Goal: Task Accomplishment & Management: Complete application form

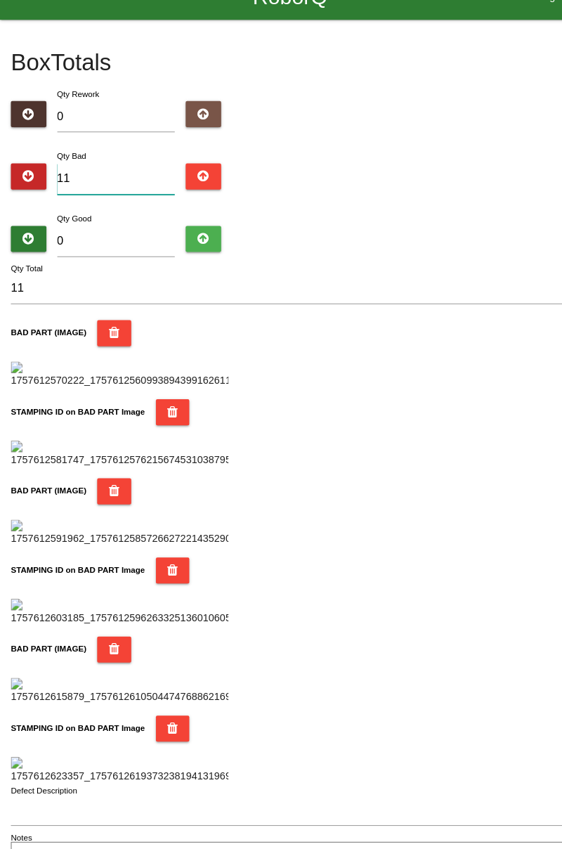
type input "1"
type input "0"
type input "1"
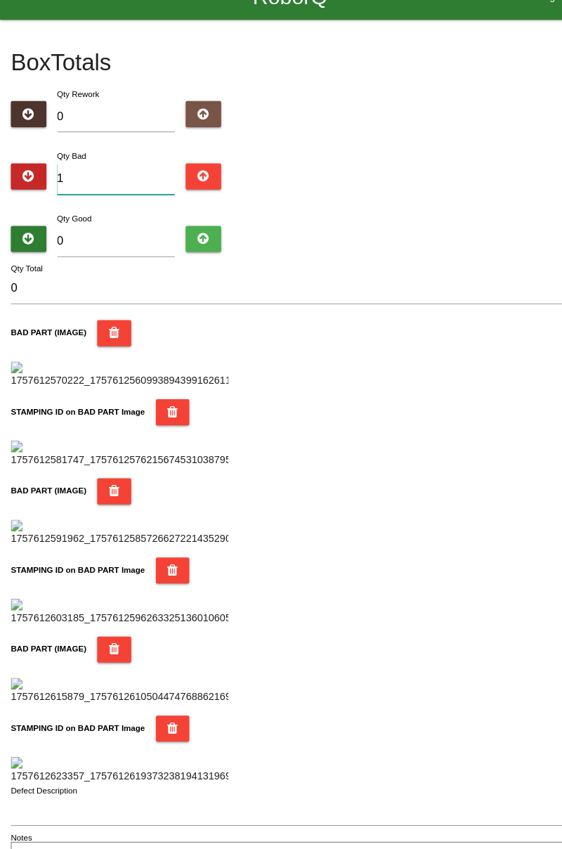
type input "1"
type input "13"
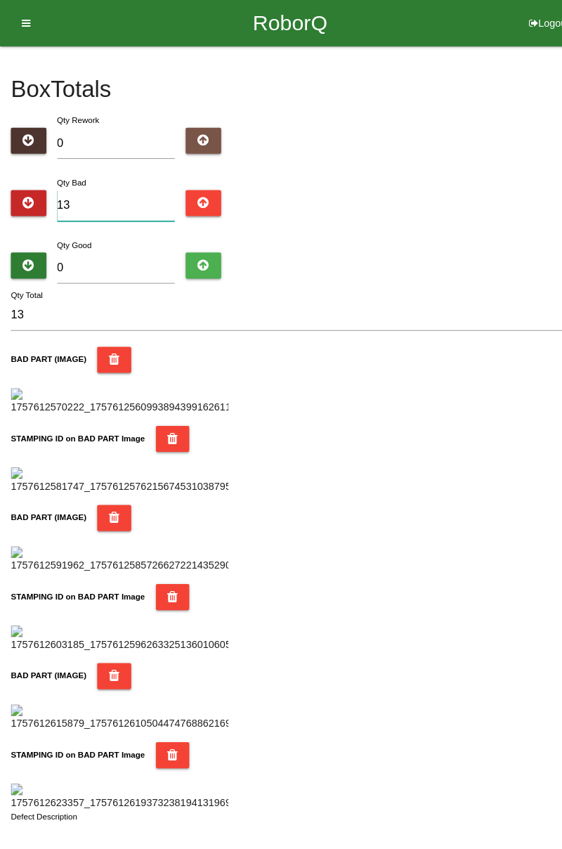
type input "13"
click at [105, 262] on input "0" at bounding box center [113, 260] width 115 height 30
type input "7"
type input "20"
type input "71"
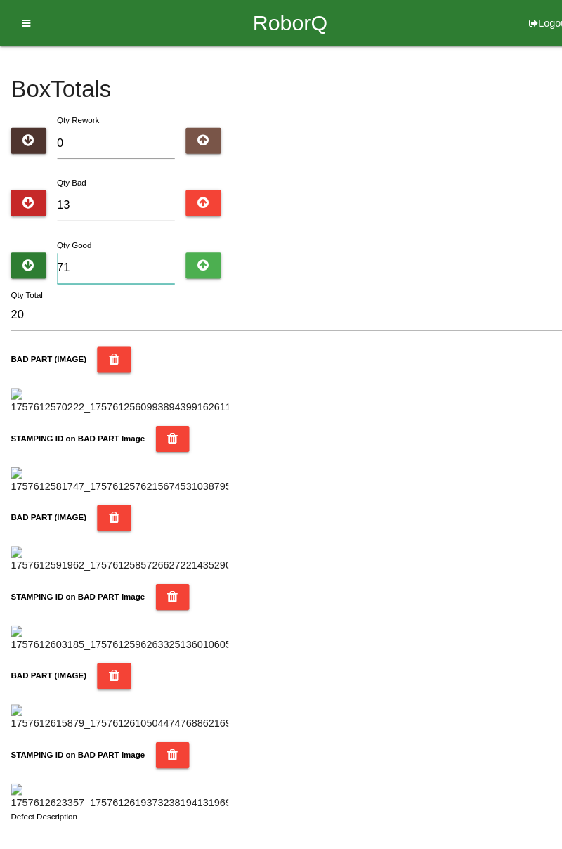
type input "84"
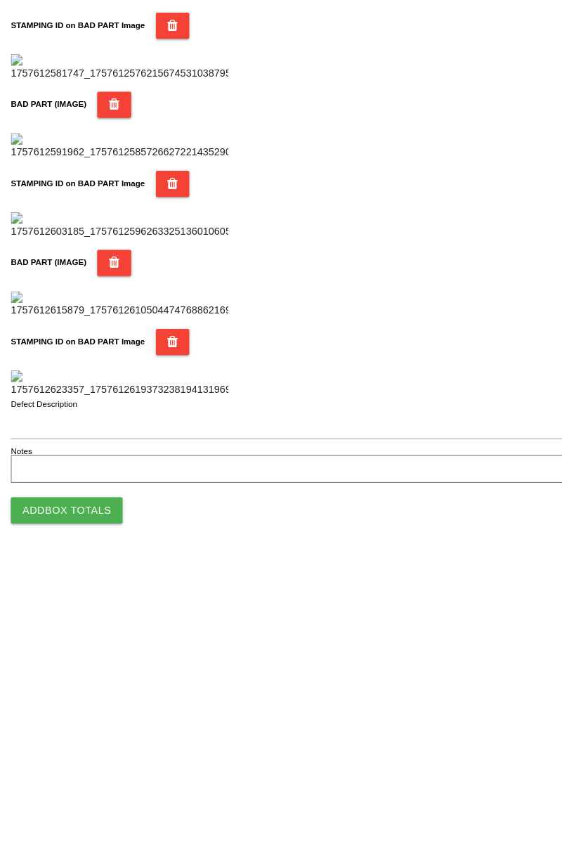
type input "71"
click at [80, 811] on button "Add Box Totals" at bounding box center [65, 801] width 108 height 25
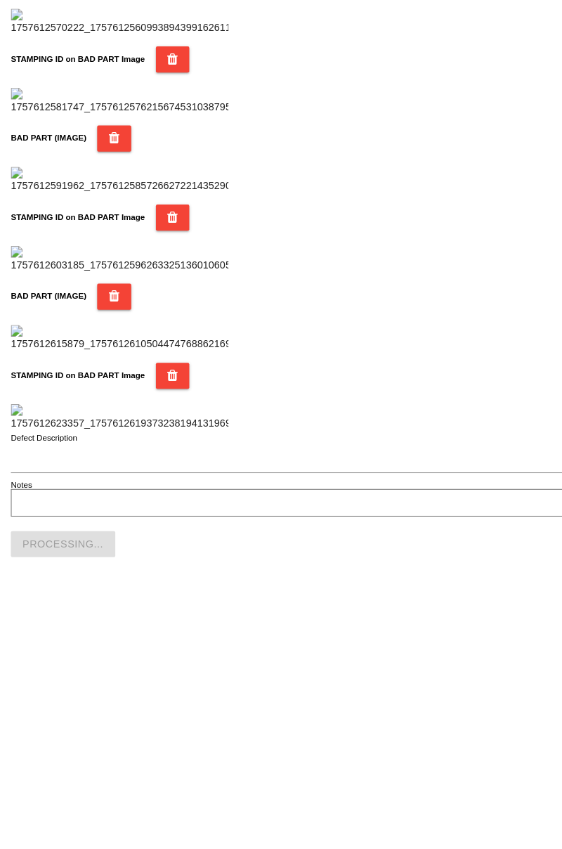
scroll to position [1232, 0]
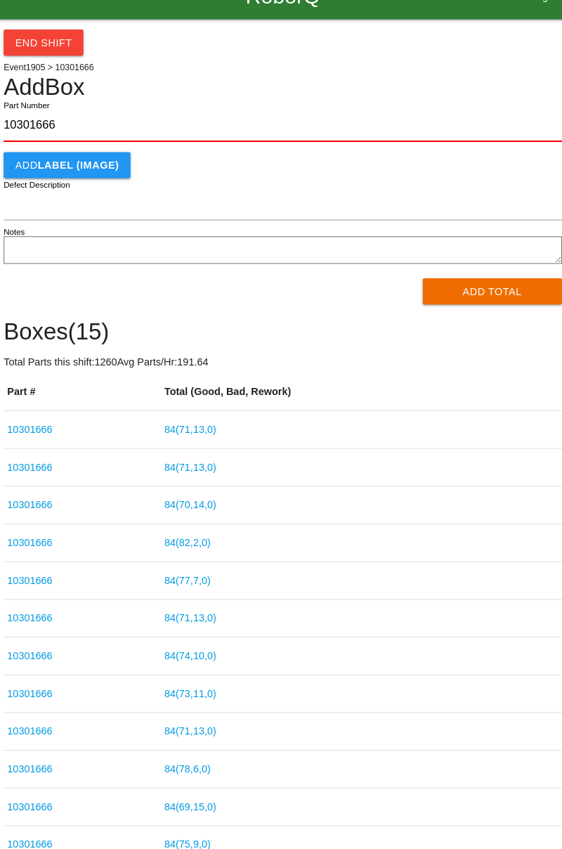
type input "10301666"
click at [512, 315] on button "Add Total" at bounding box center [485, 308] width 136 height 25
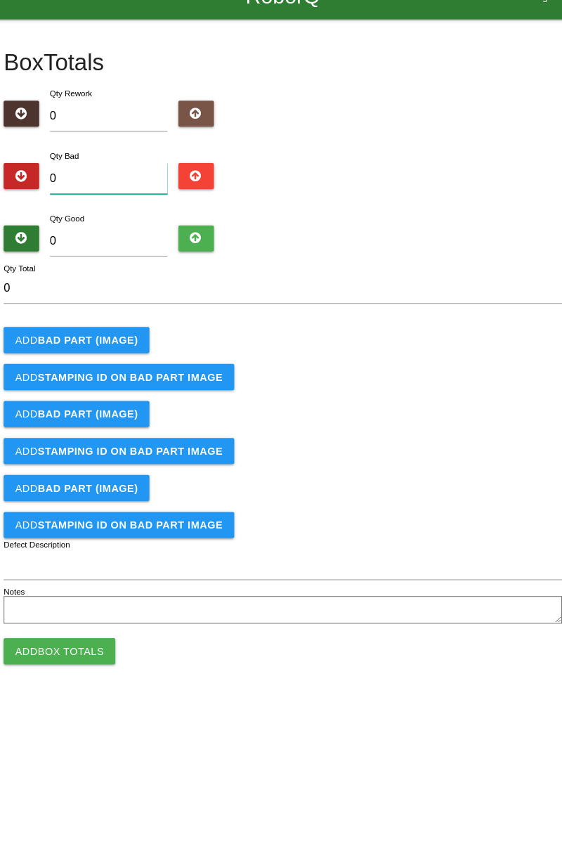
click at [112, 202] on input "0" at bounding box center [113, 199] width 115 height 30
type input "4"
click at [97, 347] on button "Add BAD PART (IMAGE)" at bounding box center [81, 355] width 141 height 25
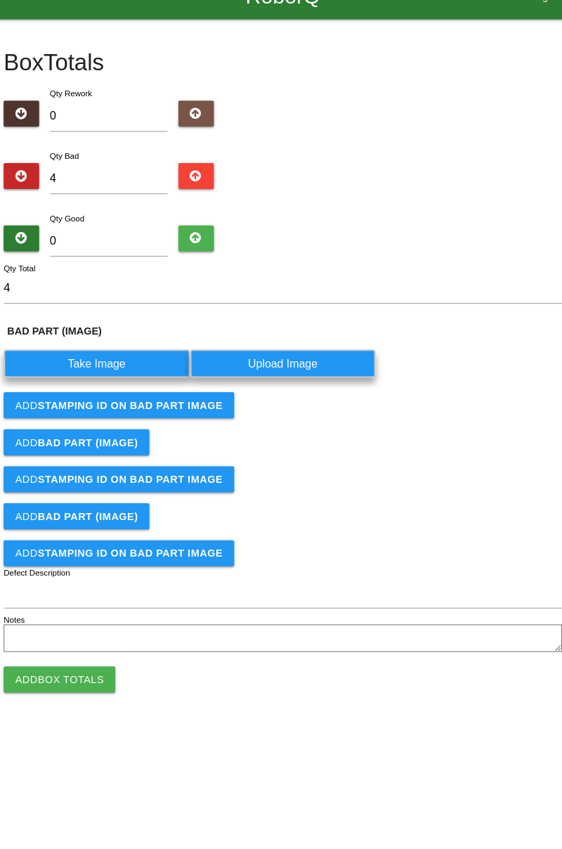
click at [90, 382] on label "Take Image" at bounding box center [101, 378] width 181 height 27
click at [0, 0] on \(IMAGE\) "Take Image" at bounding box center [0, 0] width 0 height 0
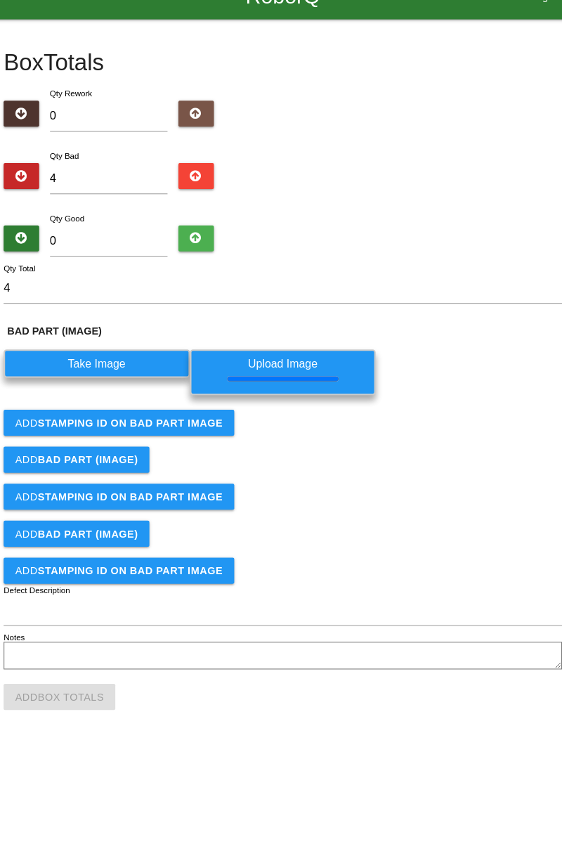
click at [208, 446] on button "Add STAMPING ID on BAD PART Image" at bounding box center [123, 435] width 224 height 25
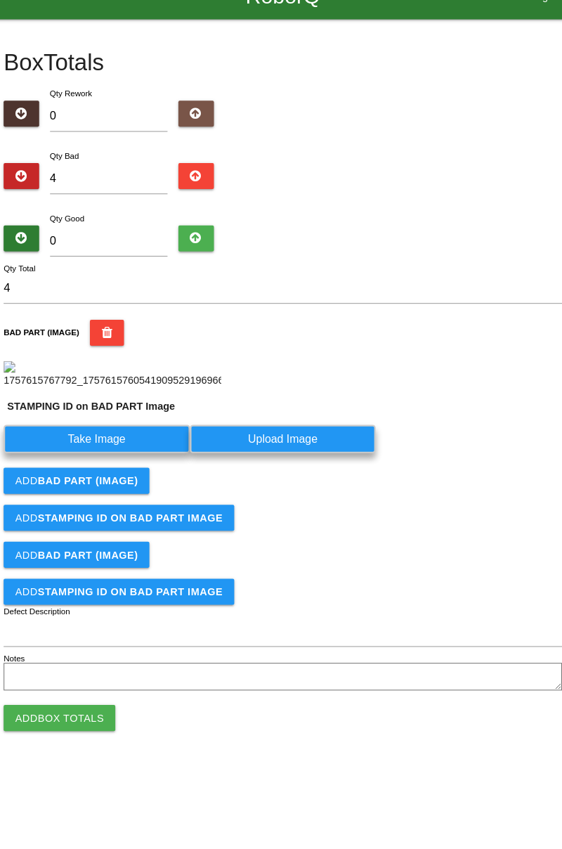
click at [120, 465] on label "Take Image" at bounding box center [101, 451] width 181 height 27
click at [0, 0] on PART "Take Image" at bounding box center [0, 0] width 0 height 0
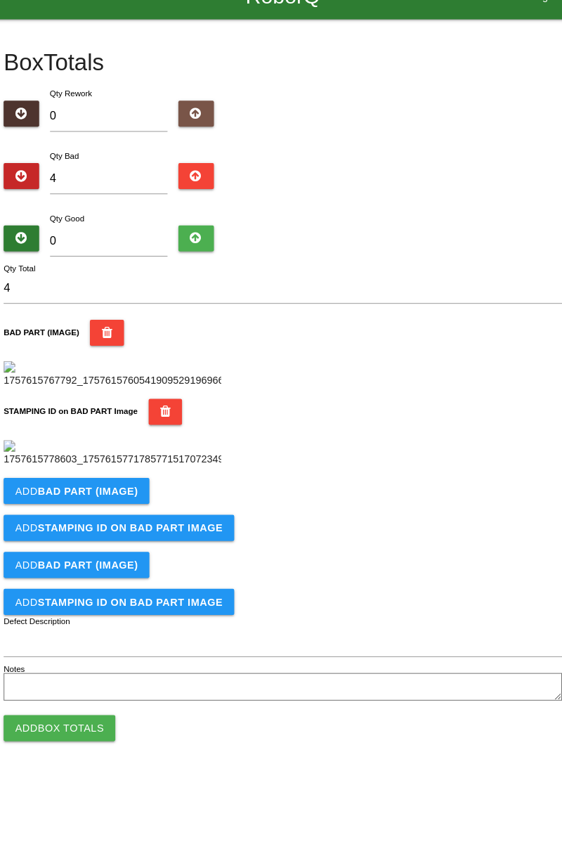
scroll to position [309, 0]
click at [121, 515] on button "Add BAD PART (IMAGE)" at bounding box center [81, 501] width 141 height 25
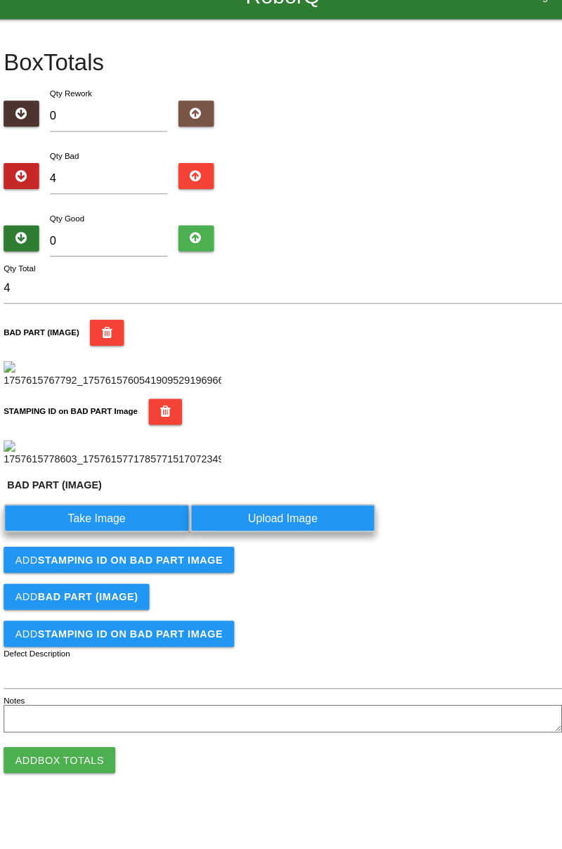
click at [110, 542] on label "Take Image" at bounding box center [101, 528] width 181 height 27
click at [0, 0] on \(IMAGE\) "Take Image" at bounding box center [0, 0] width 0 height 0
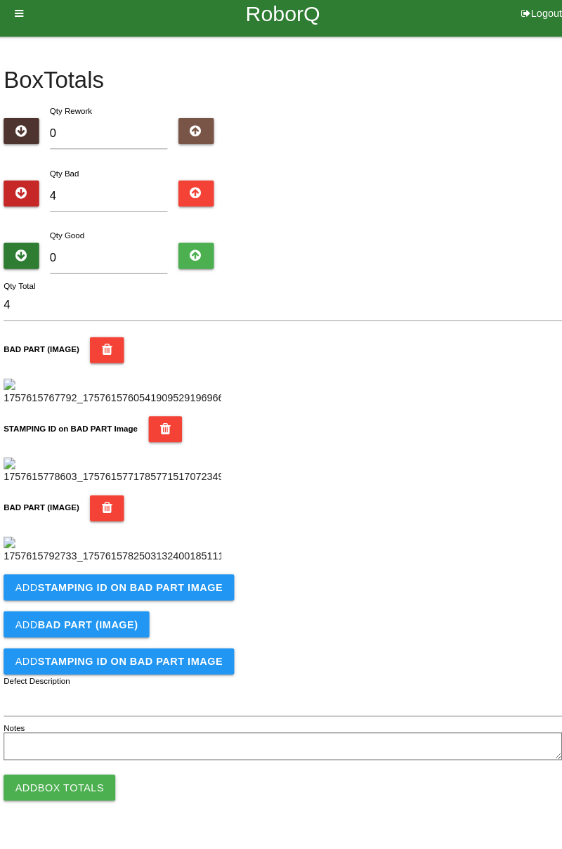
scroll to position [540, 0]
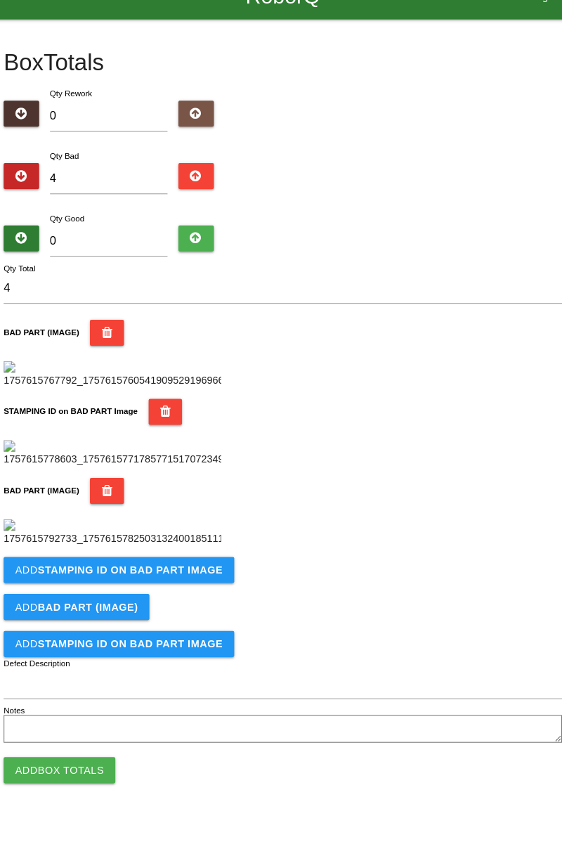
click at [162, 591] on button "Add STAMPING ID on BAD PART Image" at bounding box center [123, 578] width 224 height 25
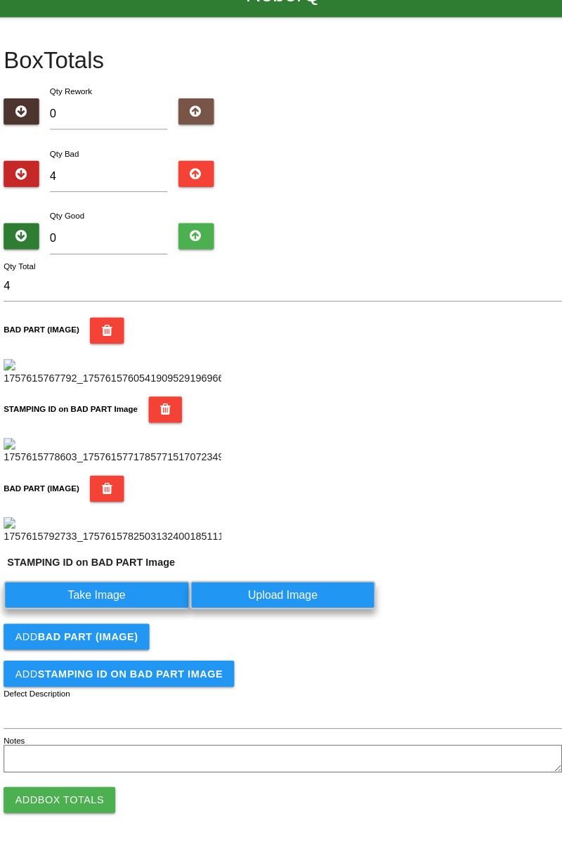
click at [127, 617] on label "Take Image" at bounding box center [101, 602] width 181 height 27
click at [0, 0] on PART "Take Image" at bounding box center [0, 0] width 0 height 0
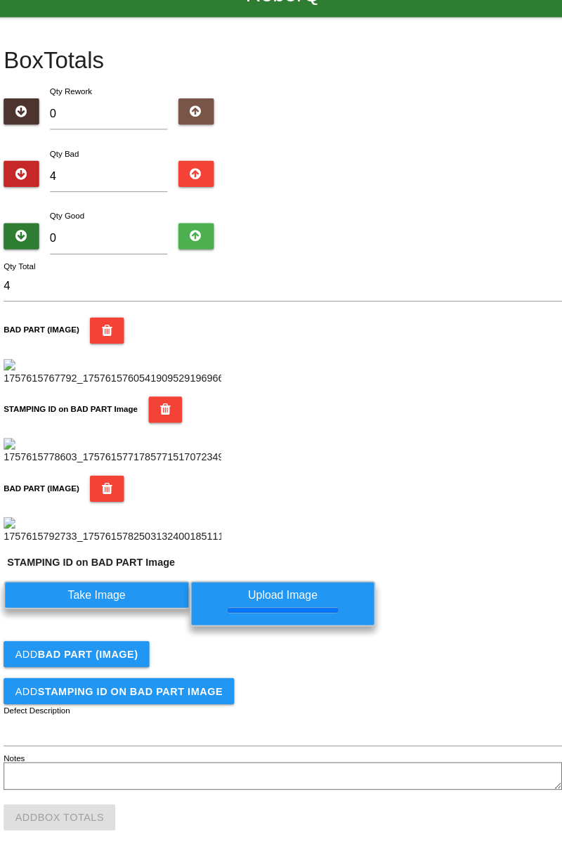
click at [132, 649] on b "BAD PART (IMAGE)" at bounding box center [92, 643] width 97 height 11
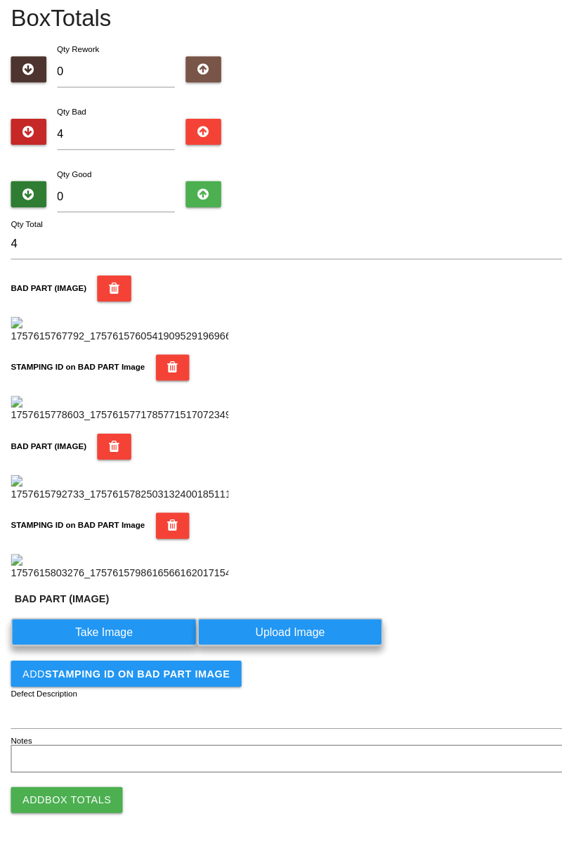
scroll to position [801, 0]
click at [140, 648] on label "Take Image" at bounding box center [101, 638] width 181 height 27
click at [0, 0] on \(IMAGE\) "Take Image" at bounding box center [0, 0] width 0 height 0
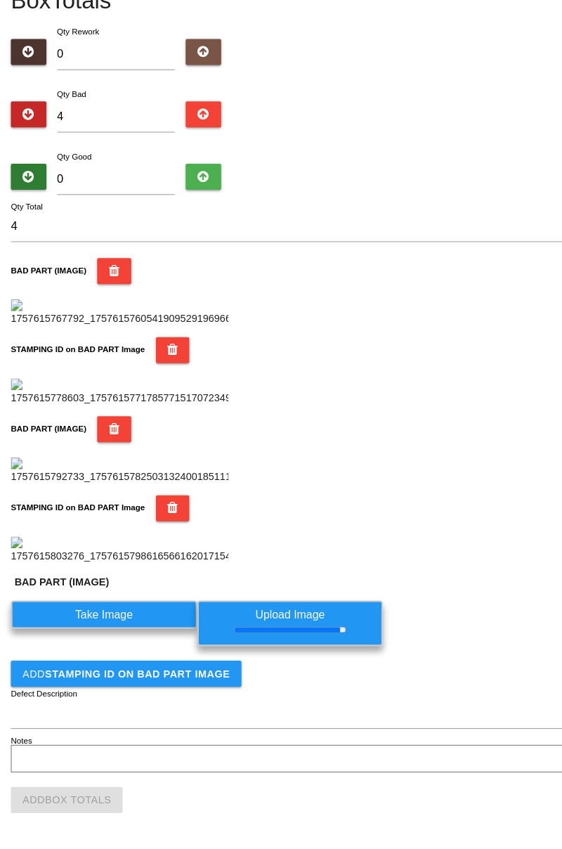
scroll to position [818, 0]
click at [197, 689] on button "Add STAMPING ID on BAD PART Image" at bounding box center [123, 678] width 224 height 25
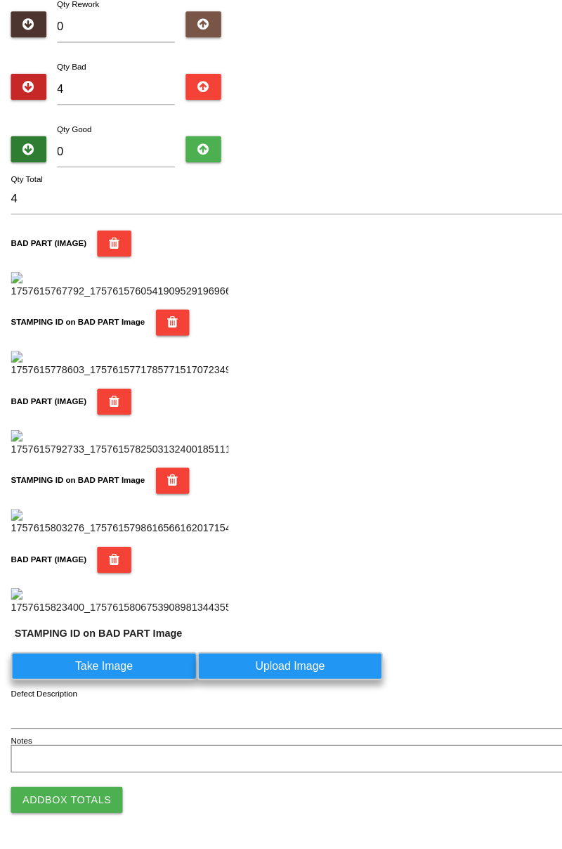
scroll to position [1035, 0]
click at [157, 672] on label "Take Image" at bounding box center [101, 671] width 181 height 27
click at [0, 0] on PART "Take Image" at bounding box center [0, 0] width 0 height 0
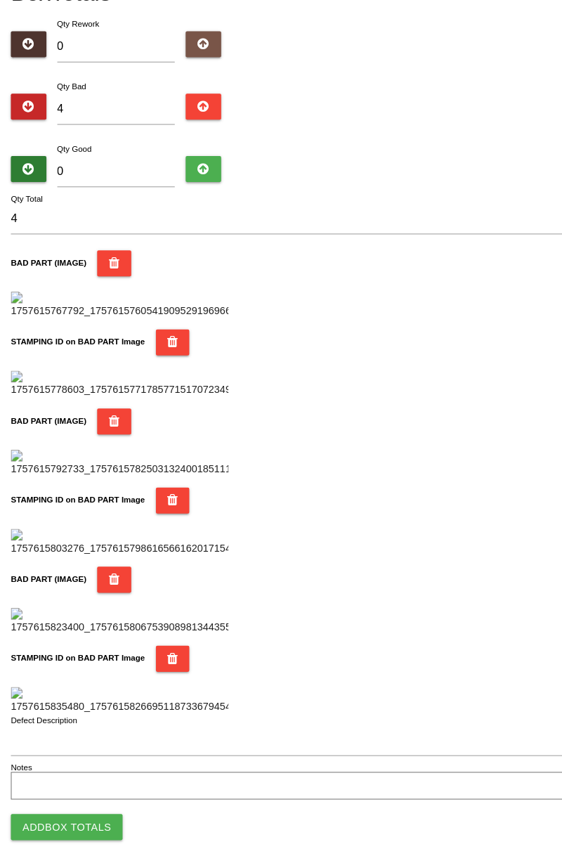
scroll to position [0, 0]
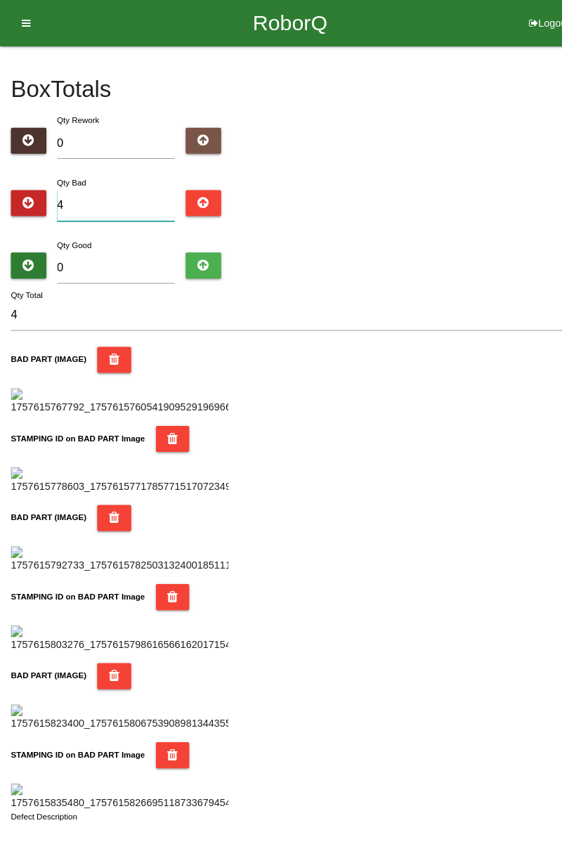
click at [99, 195] on input "4" at bounding box center [113, 199] width 115 height 30
click at [544, 209] on div "Qty Bad 4" at bounding box center [281, 194] width 541 height 51
click at [110, 198] on input "4" at bounding box center [113, 199] width 115 height 30
type input "0"
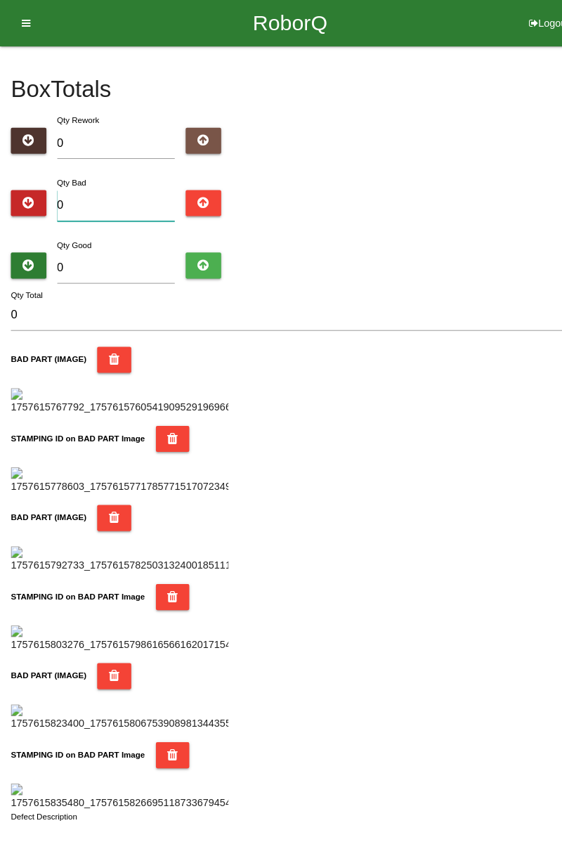
type input "6"
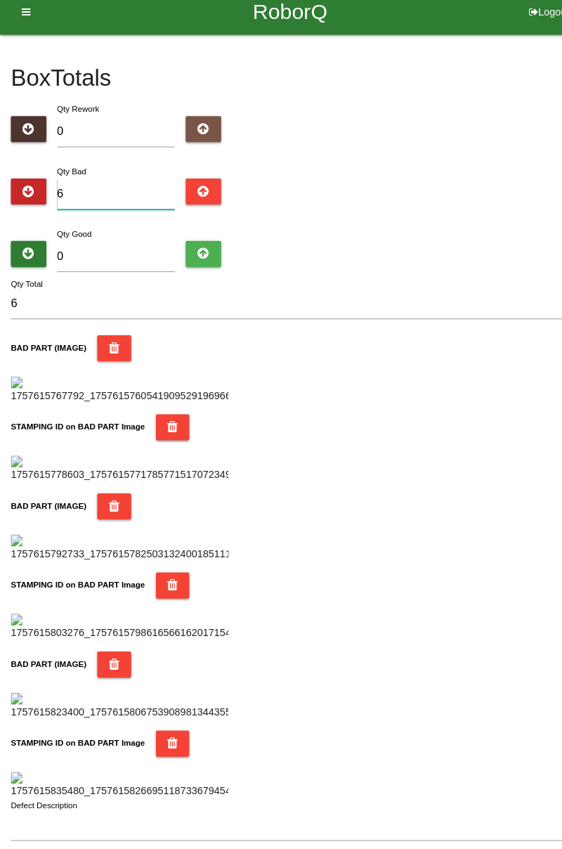
type input "0"
type input "1"
type input "11"
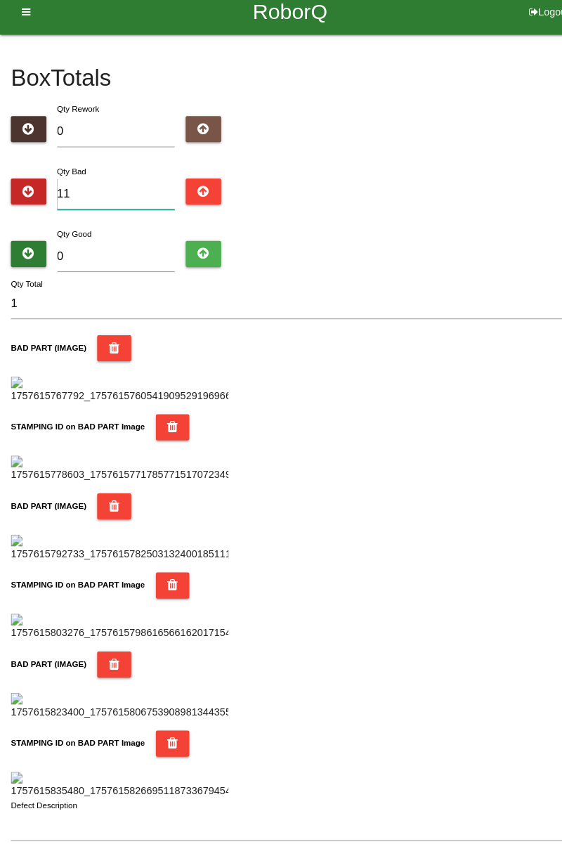
type input "11"
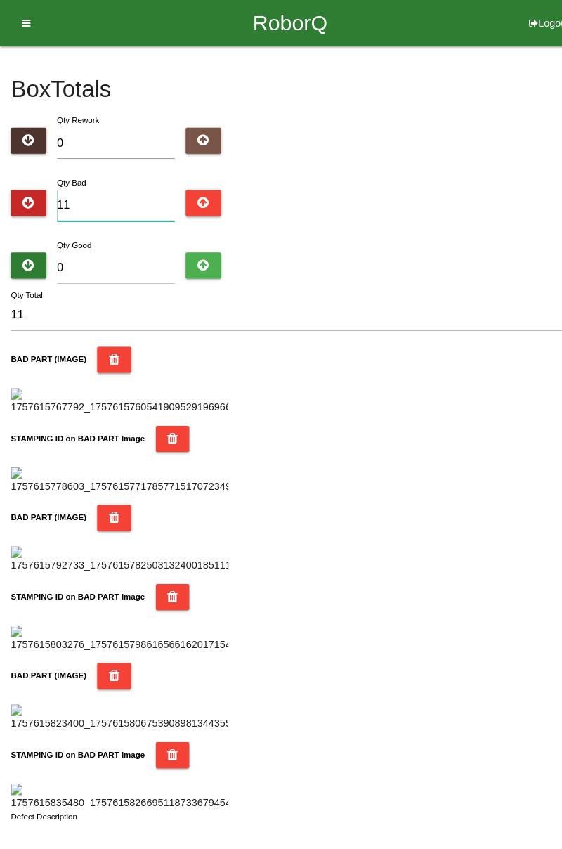
type input "1"
type input "13"
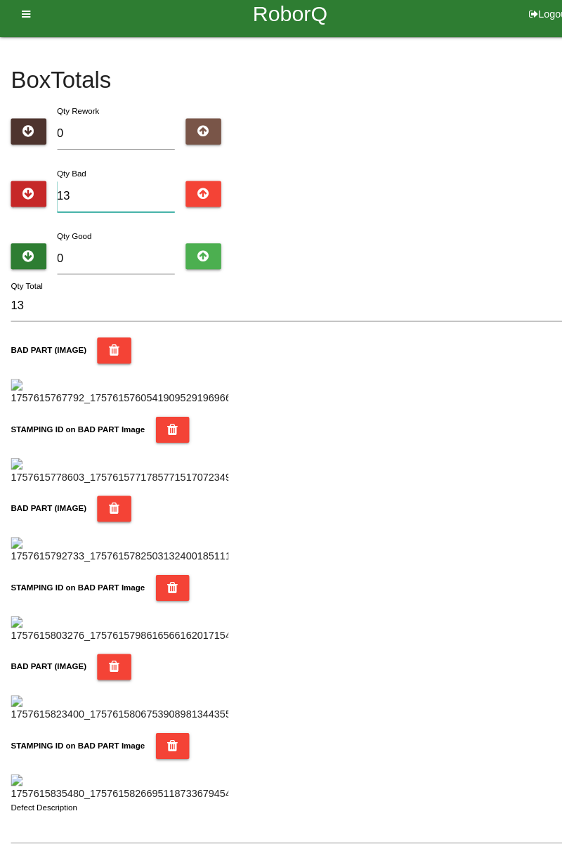
type input "1"
type input "18"
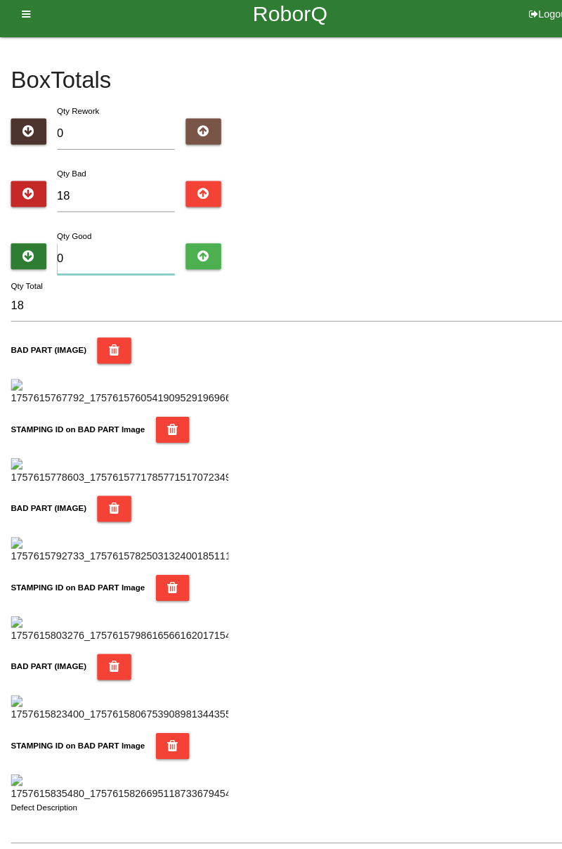
click at [107, 253] on input "0" at bounding box center [113, 260] width 115 height 30
type input "7"
type input "25"
type input "72"
type input "90"
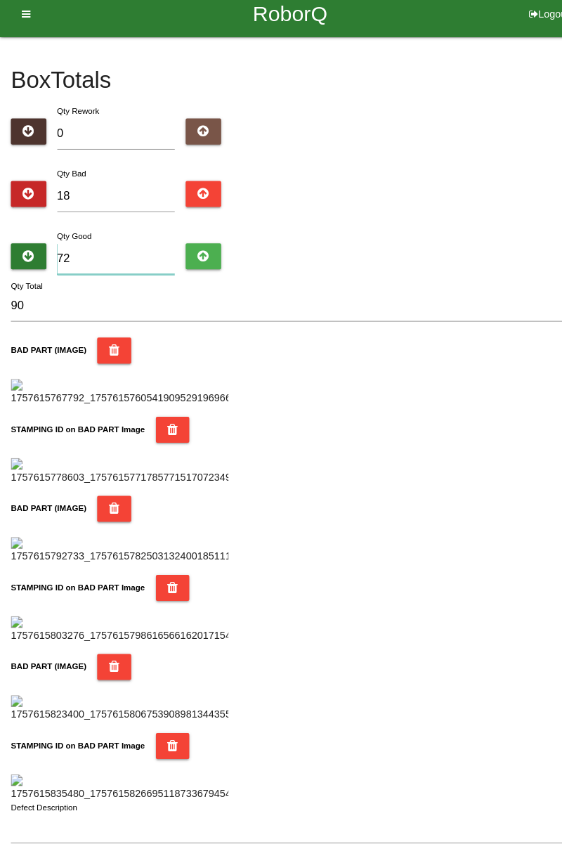
type input "7"
type input "25"
type input "0"
type input "18"
type input "6"
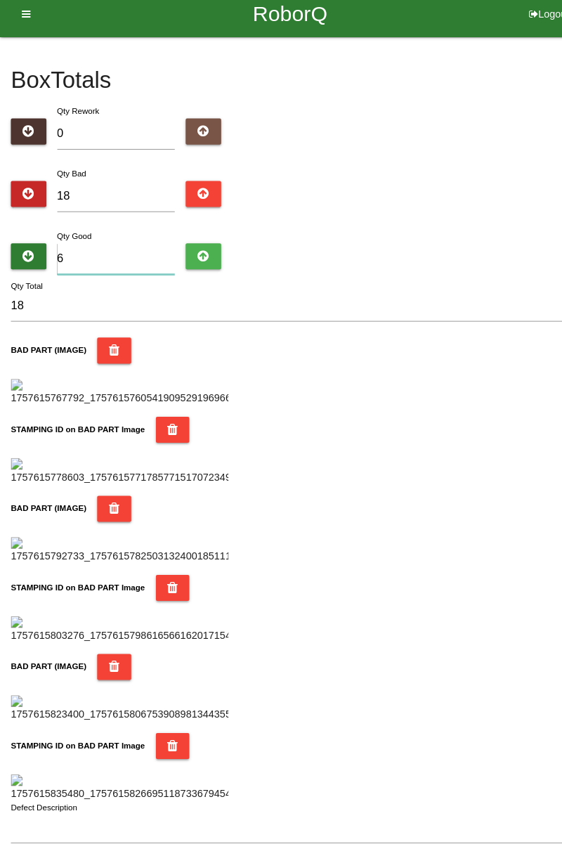
type input "24"
type input "68"
type input "86"
type input "6"
type input "24"
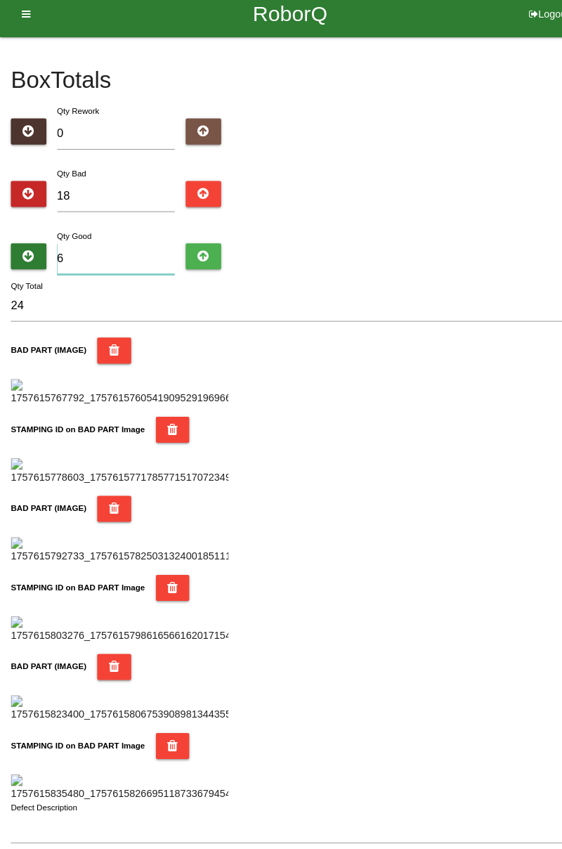
type input "64"
type input "82"
type input "6"
type input "24"
type input "66"
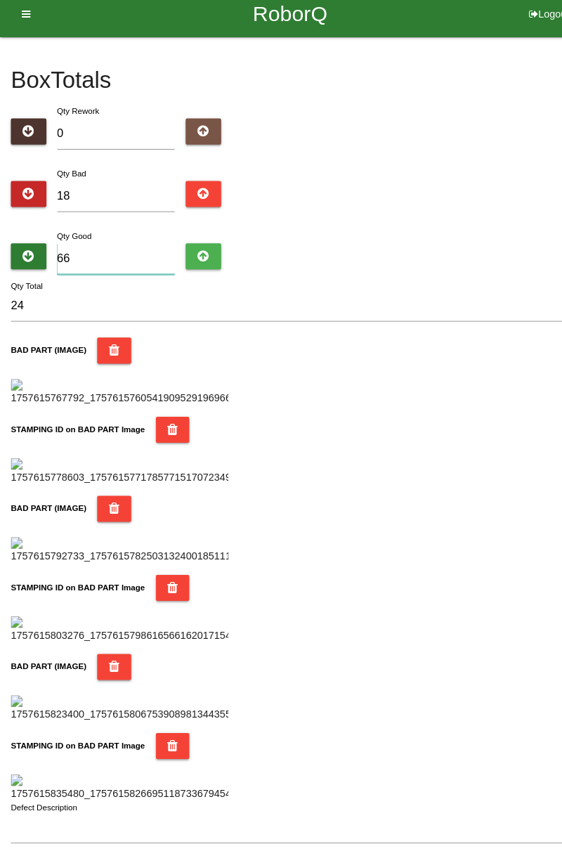
type input "84"
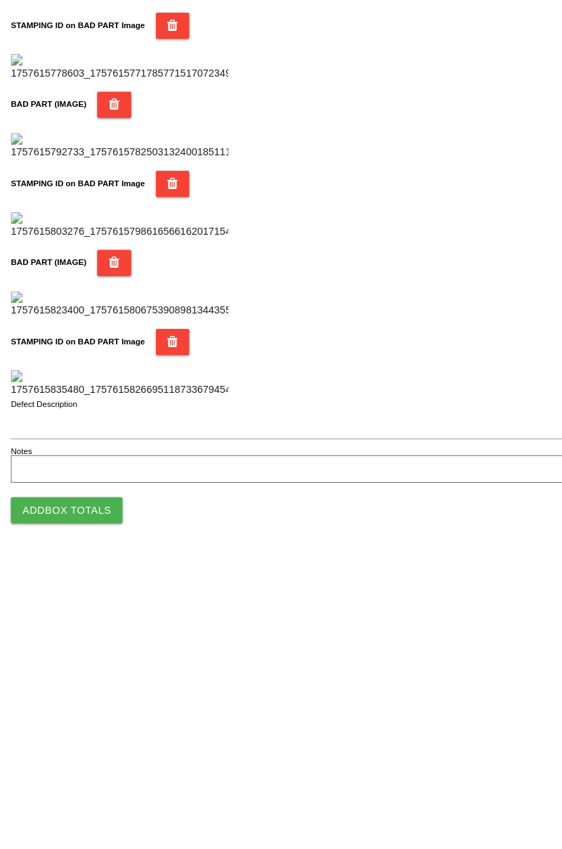
type input "66"
click at [90, 803] on button "Add Box Totals" at bounding box center [65, 801] width 108 height 25
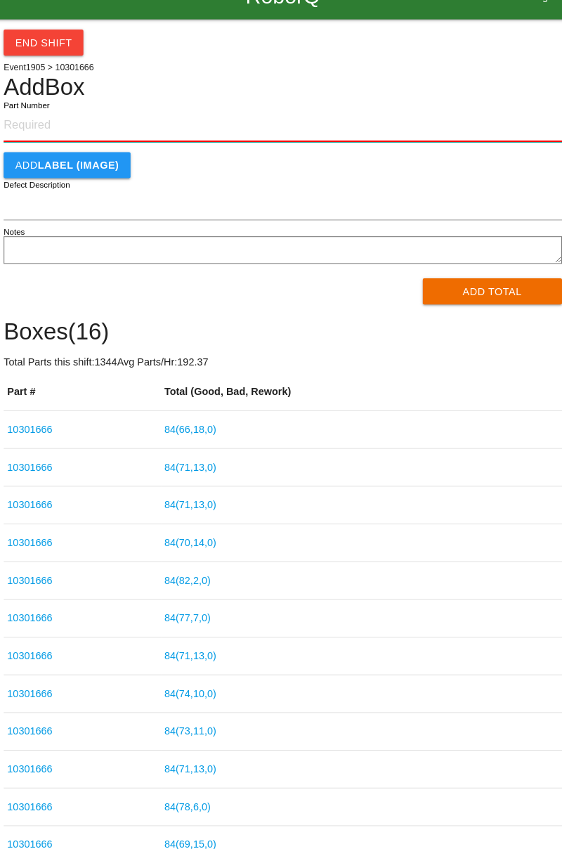
paste input "10301666"
type input "10301666"
click at [492, 312] on button "Add Total" at bounding box center [485, 308] width 136 height 25
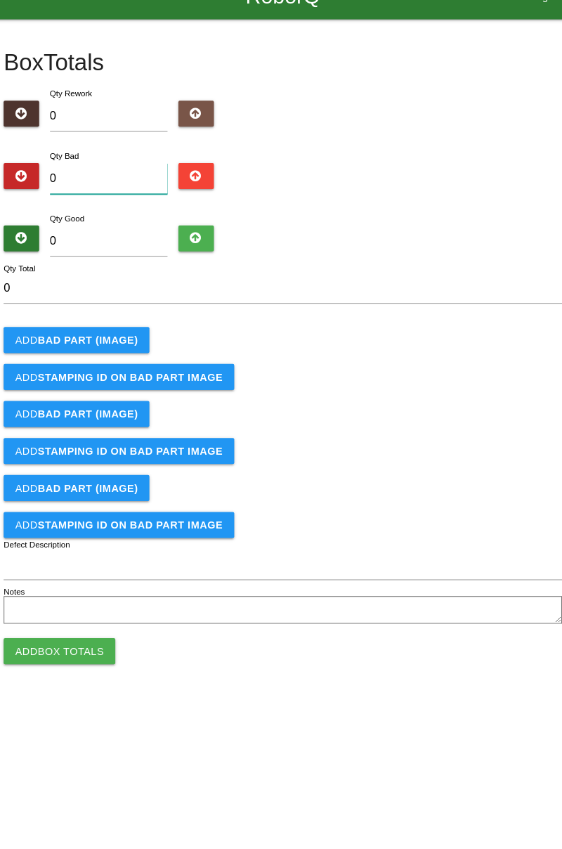
click at [109, 200] on input "0" at bounding box center [113, 199] width 115 height 30
type input "2"
click at [111, 356] on b "BAD PART (IMAGE)" at bounding box center [92, 355] width 97 height 11
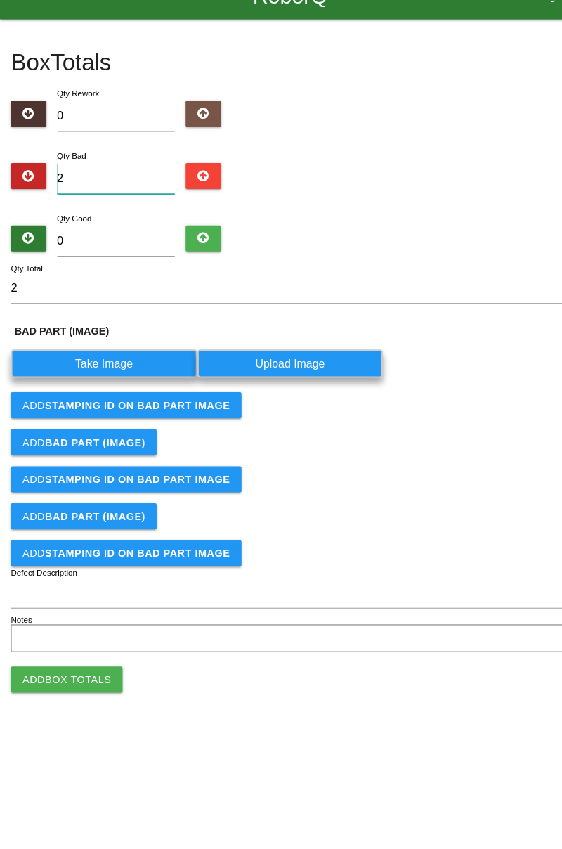
click at [109, 184] on input "2" at bounding box center [113, 199] width 115 height 30
type input "0"
type input "4"
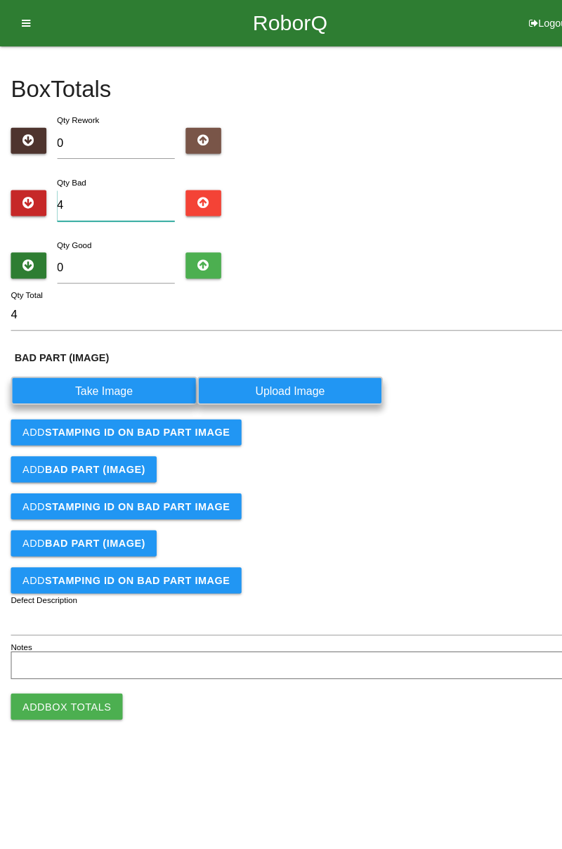
type input "4"
click at [117, 372] on label "Take Image" at bounding box center [101, 378] width 181 height 27
click at [0, 0] on \(IMAGE\) "Take Image" at bounding box center [0, 0] width 0 height 0
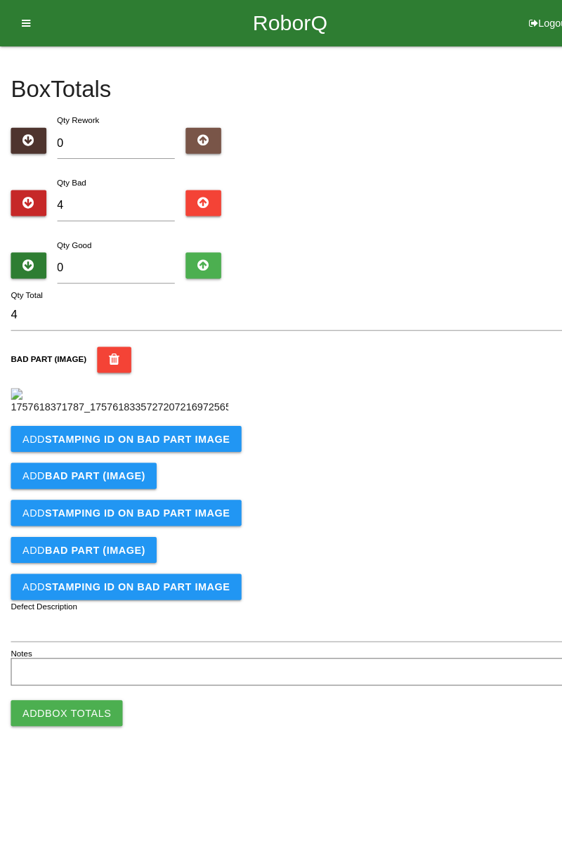
click at [194, 431] on b "STAMPING ID on BAD PART Image" at bounding box center [133, 425] width 179 height 11
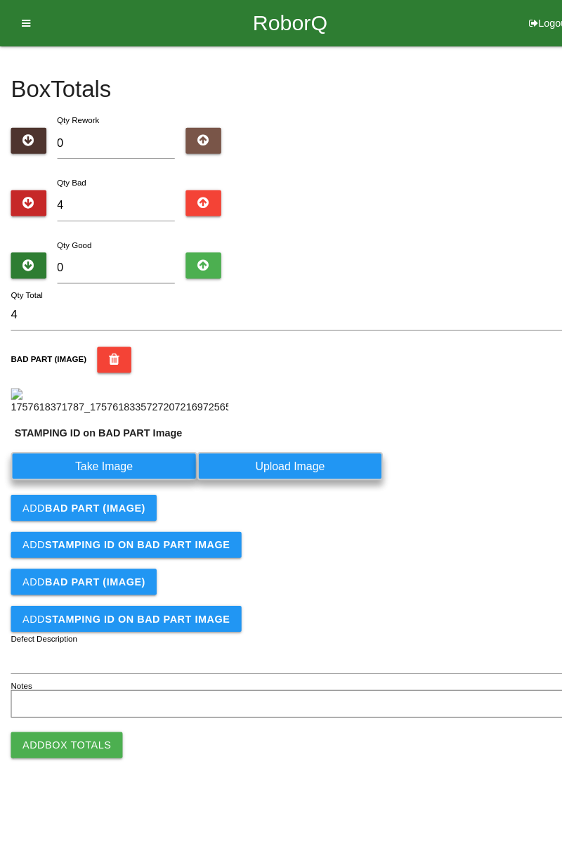
click at [132, 465] on label "Take Image" at bounding box center [101, 451] width 181 height 27
click at [0, 0] on PART "Take Image" at bounding box center [0, 0] width 0 height 0
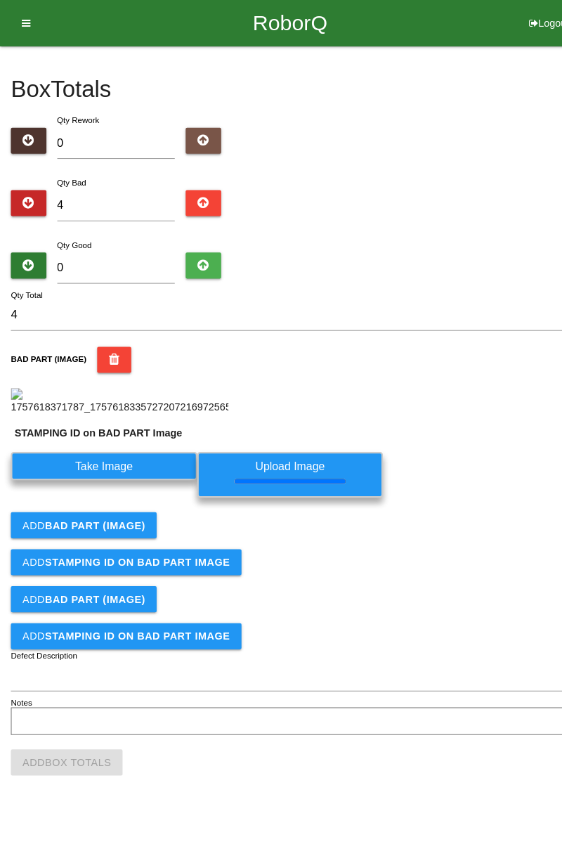
click at [129, 515] on b "BAD PART (IMAGE)" at bounding box center [92, 508] width 97 height 11
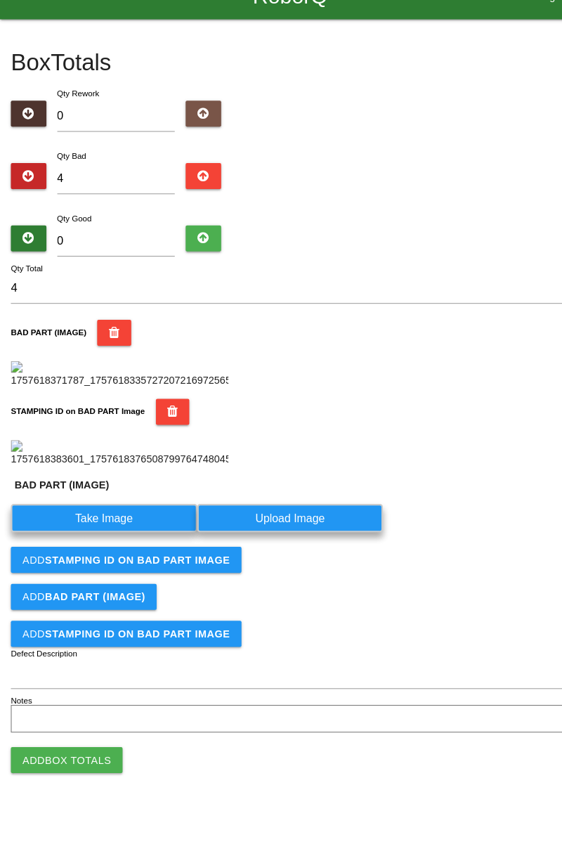
scroll to position [340, 0]
click at [142, 542] on label "Take Image" at bounding box center [101, 528] width 181 height 27
click at [0, 0] on \(IMAGE\) "Take Image" at bounding box center [0, 0] width 0 height 0
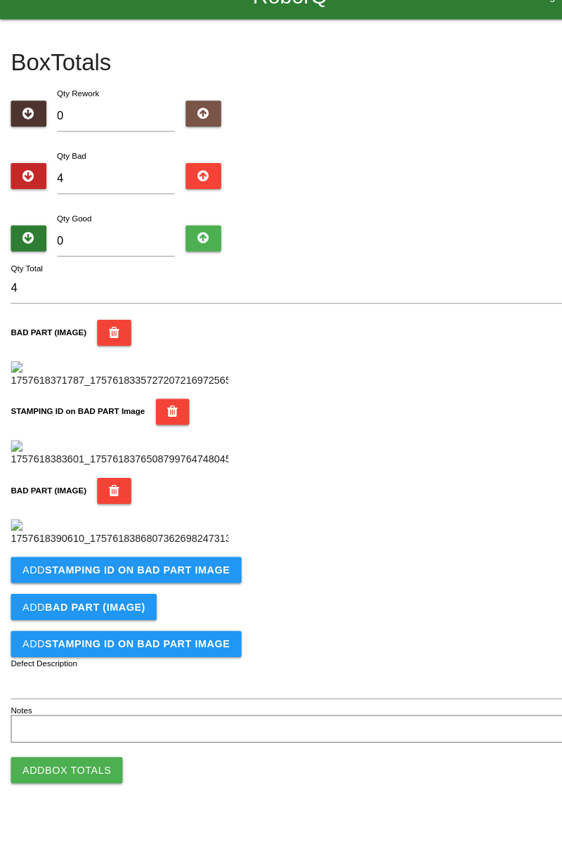
scroll to position [540, 0]
click at [173, 591] on button "Add STAMPING ID on BAD PART Image" at bounding box center [123, 578] width 224 height 25
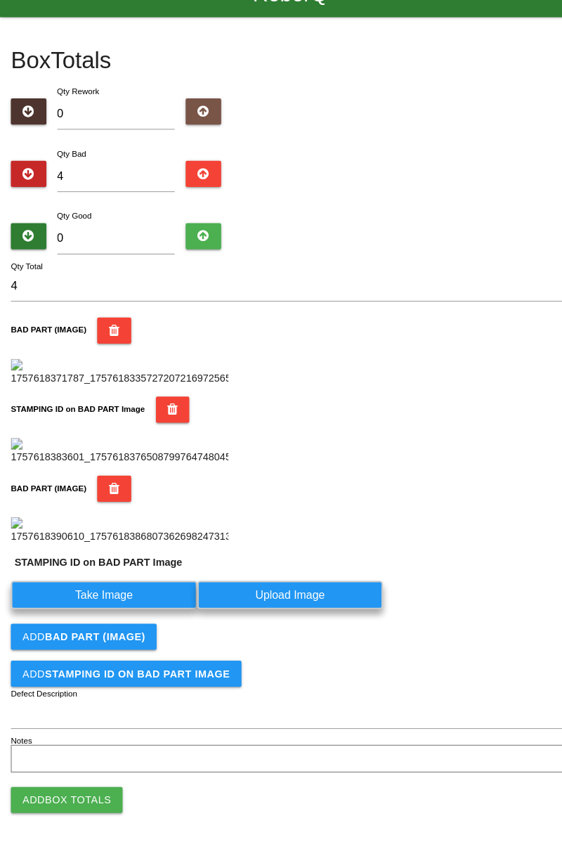
click at [98, 617] on label "Take Image" at bounding box center [101, 602] width 181 height 27
click at [0, 0] on PART "Take Image" at bounding box center [0, 0] width 0 height 0
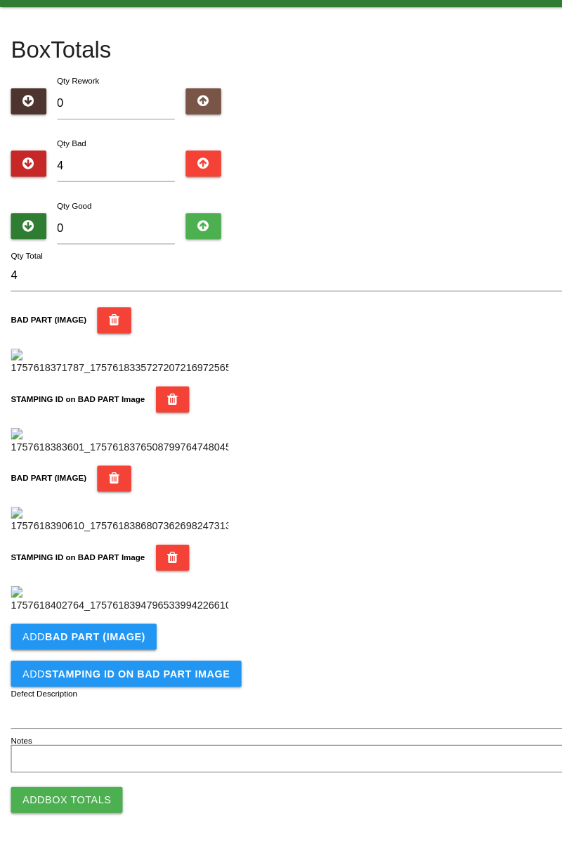
scroll to position [770, 0]
click at [130, 648] on button "Add BAD PART (IMAGE)" at bounding box center [81, 643] width 141 height 25
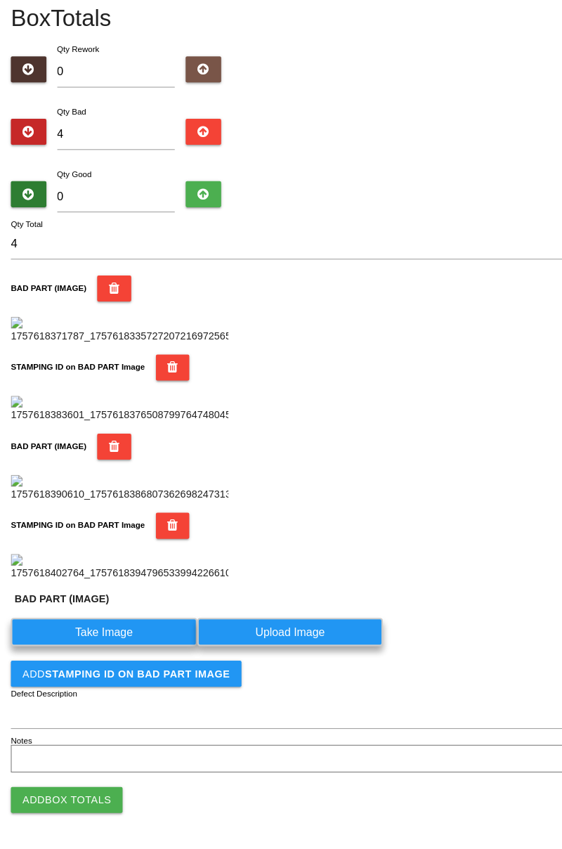
click at [108, 652] on label "Take Image" at bounding box center [101, 638] width 181 height 27
click at [0, 0] on \(IMAGE\) "Take Image" at bounding box center [0, 0] width 0 height 0
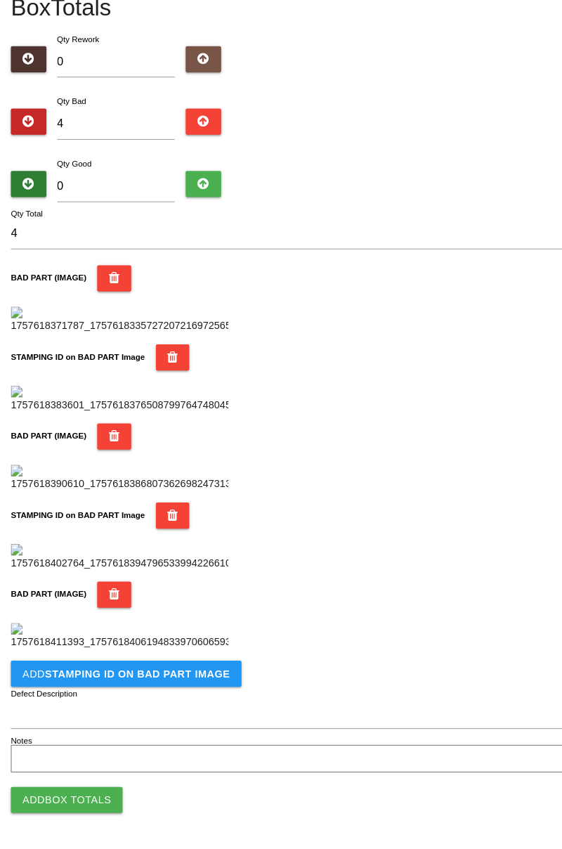
scroll to position [1001, 0]
click at [169, 671] on button "Add STAMPING ID on BAD PART Image" at bounding box center [123, 678] width 224 height 25
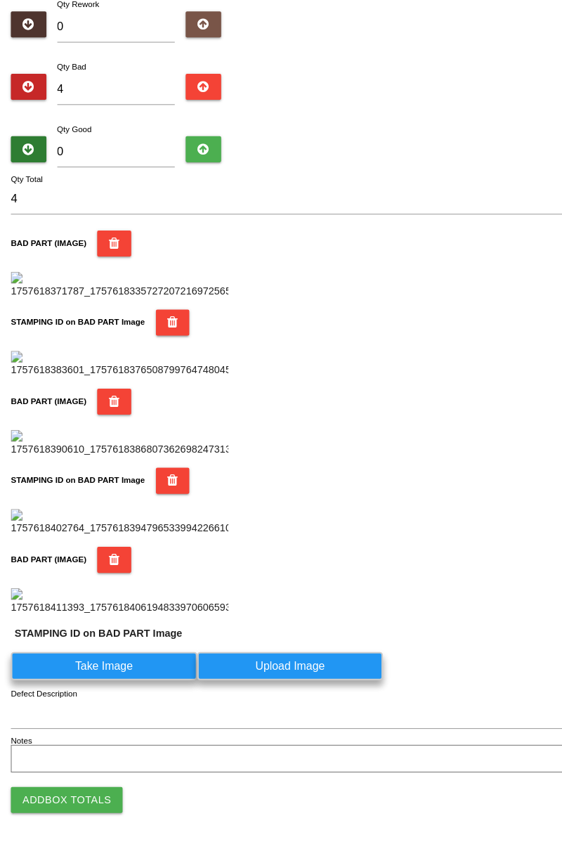
click at [127, 685] on label "Take Image" at bounding box center [101, 671] width 181 height 27
click at [0, 0] on PART "Take Image" at bounding box center [0, 0] width 0 height 0
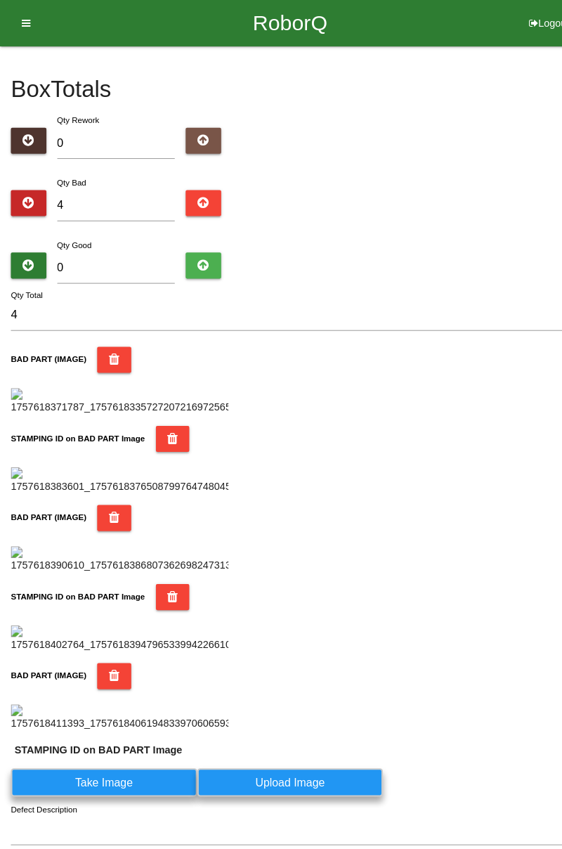
scroll to position [0, 0]
click at [125, 260] on input "0" at bounding box center [113, 260] width 115 height 30
type input "8"
type input "12"
type input "80"
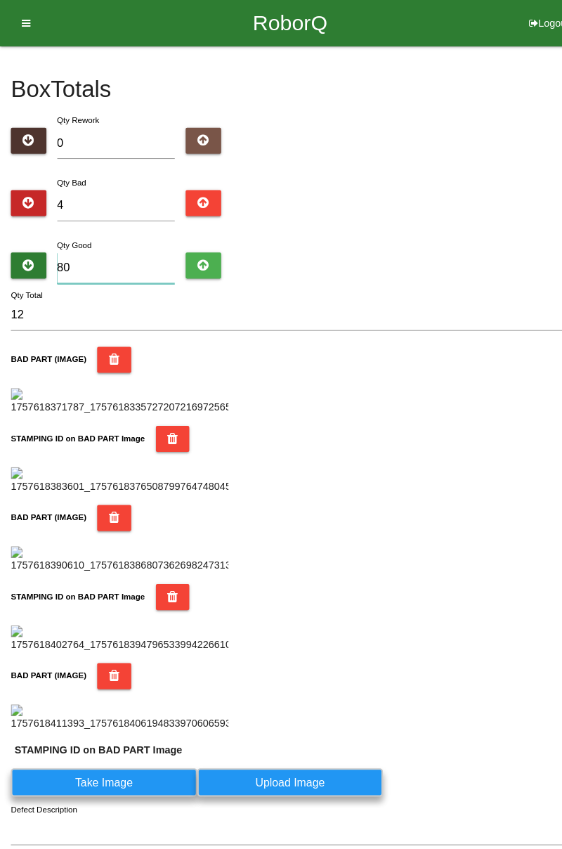
type input "84"
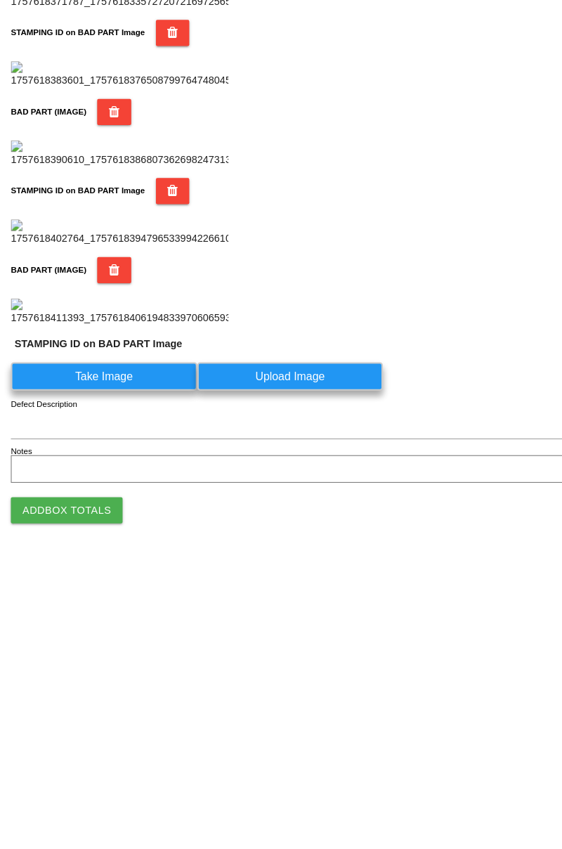
scroll to position [1035, 0]
type input "80"
click at [96, 800] on button "Add Box Totals" at bounding box center [65, 801] width 108 height 25
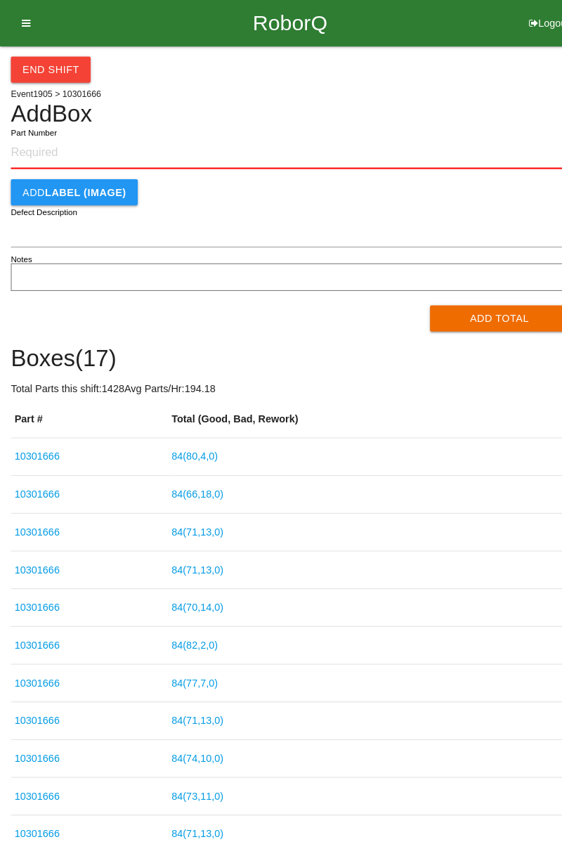
click at [544, 142] on input "Part Number" at bounding box center [281, 148] width 541 height 31
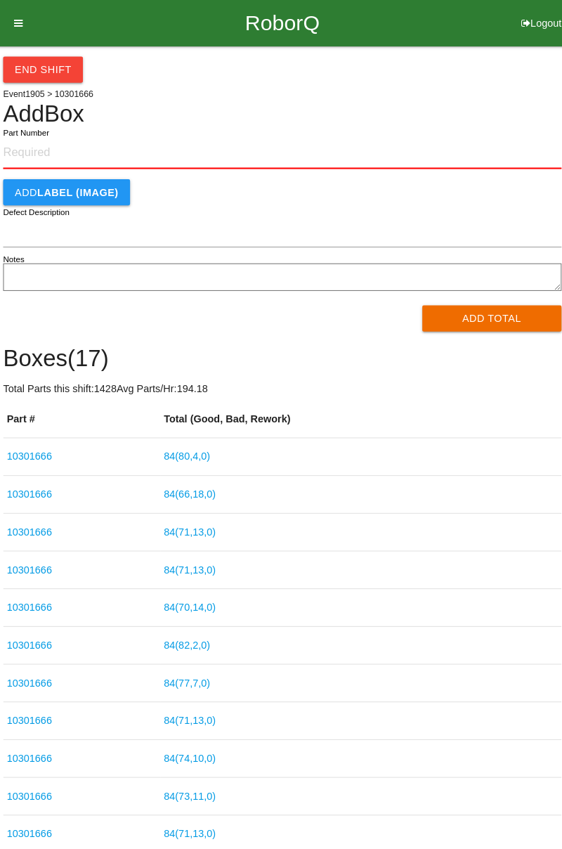
click at [63, 66] on button "End Shift" at bounding box center [49, 67] width 77 height 25
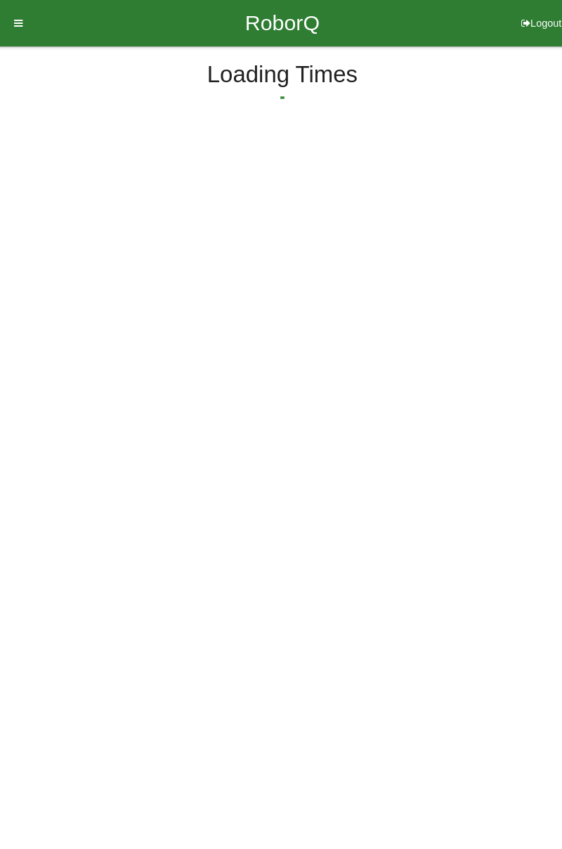
select select "3"
select select "32"
select select "2"
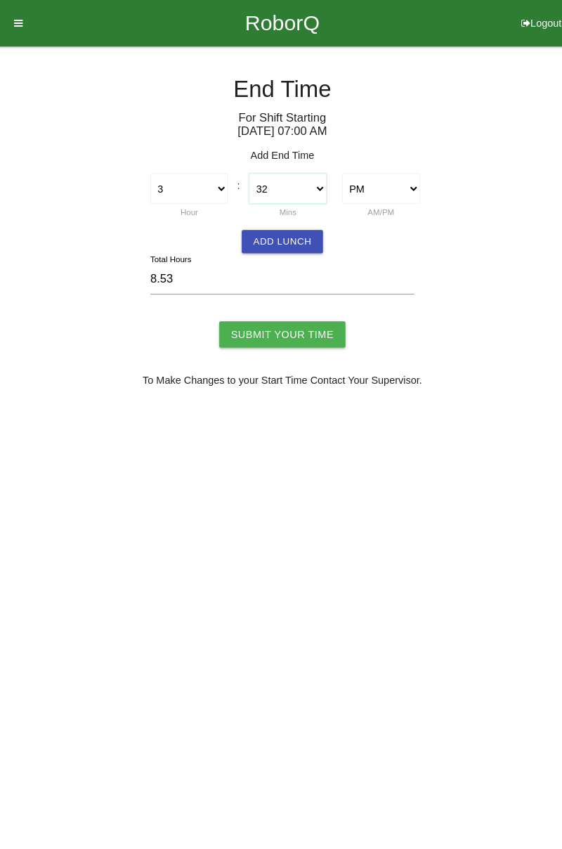
click at [319, 174] on select "00 01 02 03 04 05 06 07 08 09 10 11 12 13 14 15 16 17 18 19 20 21 22 23 24 25 2…" at bounding box center [286, 183] width 75 height 30
select select "30"
click at [249, 168] on select "00 01 02 03 04 05 06 07 08 09 10 11 12 13 14 15 16 17 18 19 20 21 22 23 24 25 2…" at bounding box center [286, 183] width 75 height 30
type input "8.50"
click at [283, 230] on button "Add Lunch" at bounding box center [281, 234] width 79 height 22
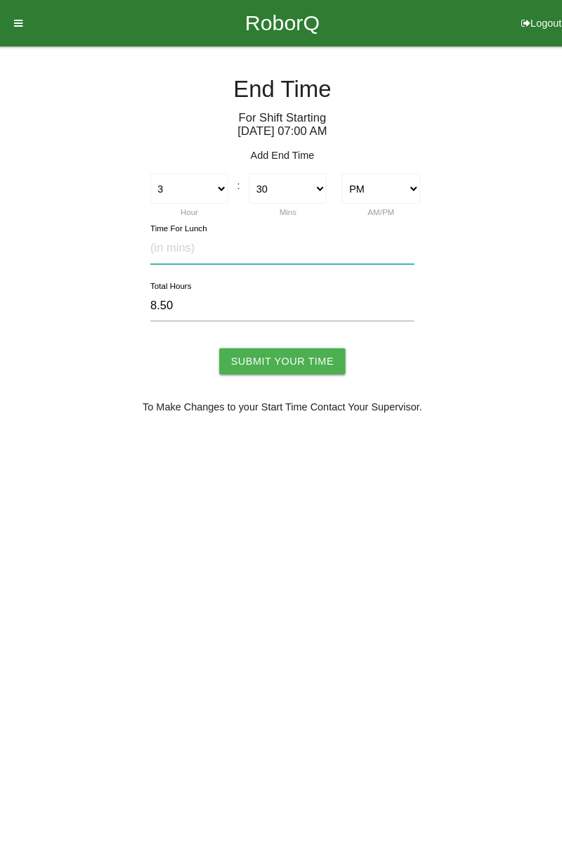
click at [204, 233] on input "text" at bounding box center [281, 241] width 256 height 30
type input "30"
type input "8.00"
click at [295, 347] on input "Submit Your Time" at bounding box center [281, 349] width 122 height 25
type input "Processing..."
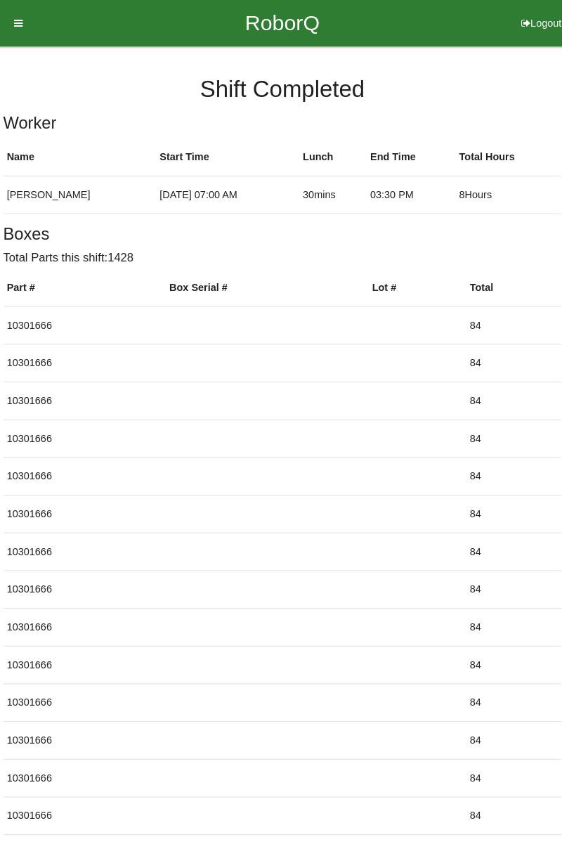
click at [520, 20] on icon at bounding box center [516, 22] width 9 height 45
select select "Worker"
